Goal: Task Accomplishment & Management: Manage account settings

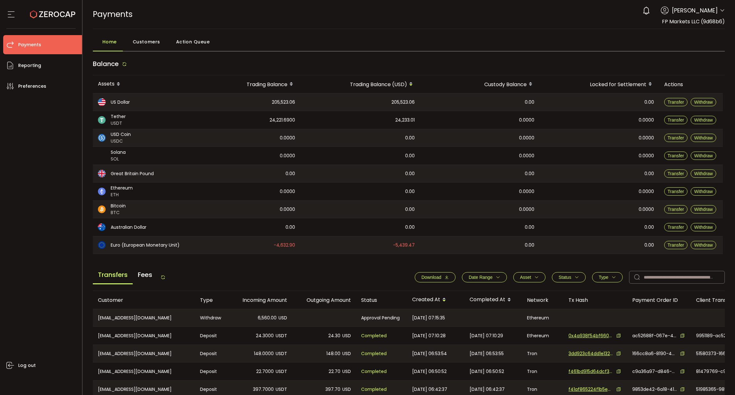
scroll to position [122, 0]
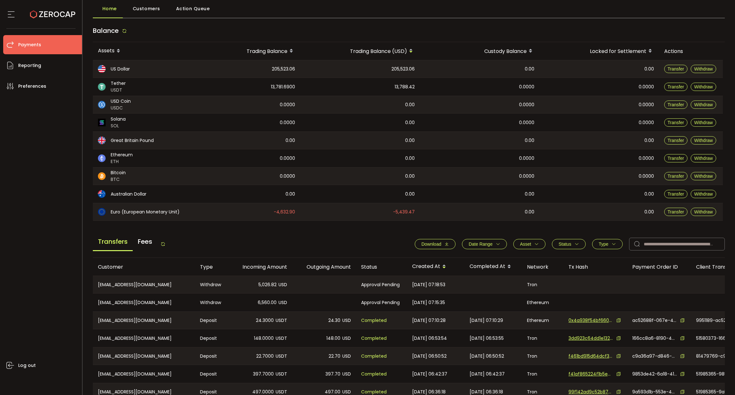
scroll to position [122, 0]
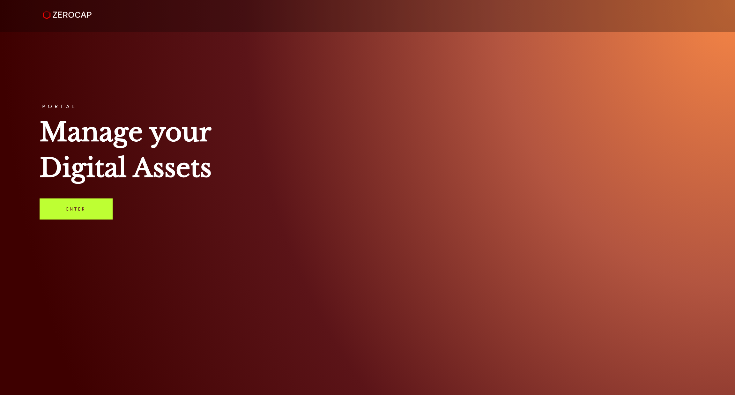
click at [70, 206] on link "Enter" at bounding box center [76, 208] width 73 height 21
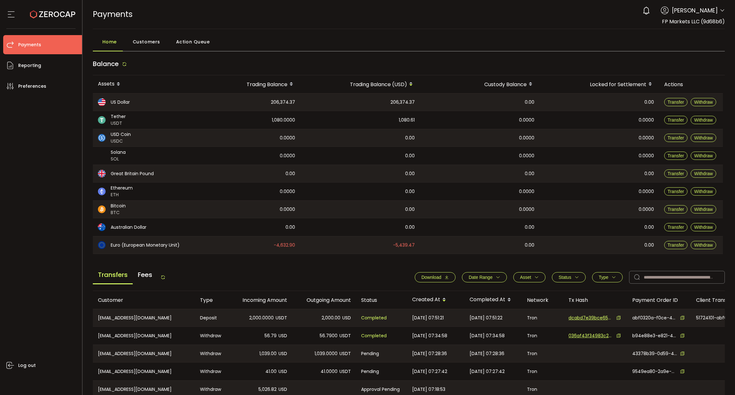
scroll to position [122, 0]
